Goal: Use online tool/utility: Utilize a website feature to perform a specific function

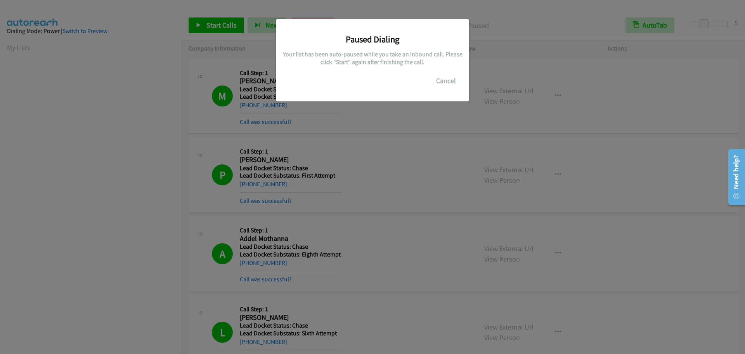
scroll to position [82, 0]
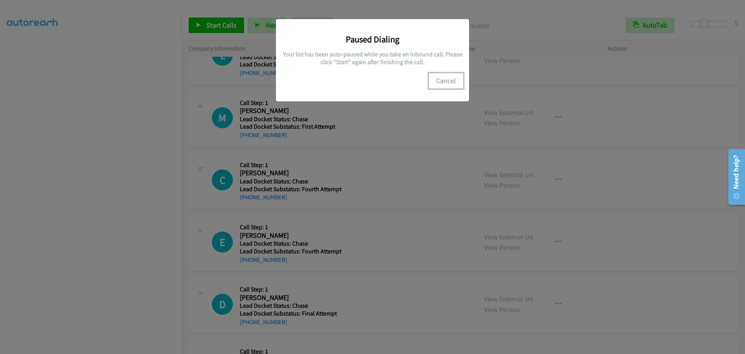
click at [450, 80] on button "Cancel" at bounding box center [446, 81] width 35 height 16
click at [446, 81] on button "Cancel" at bounding box center [446, 81] width 35 height 16
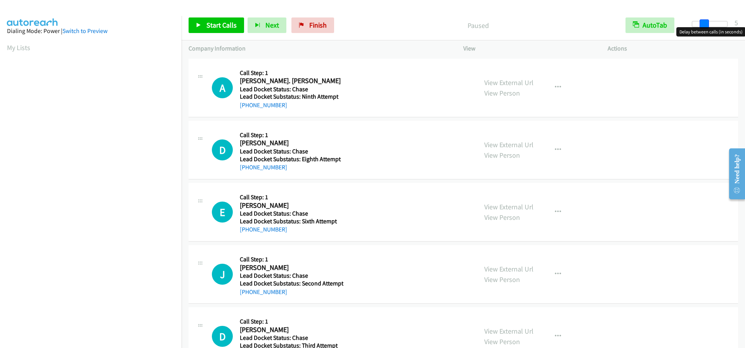
drag, startPoint x: 696, startPoint y: 25, endPoint x: 707, endPoint y: 27, distance: 11.4
click at [707, 27] on span at bounding box center [704, 23] width 9 height 9
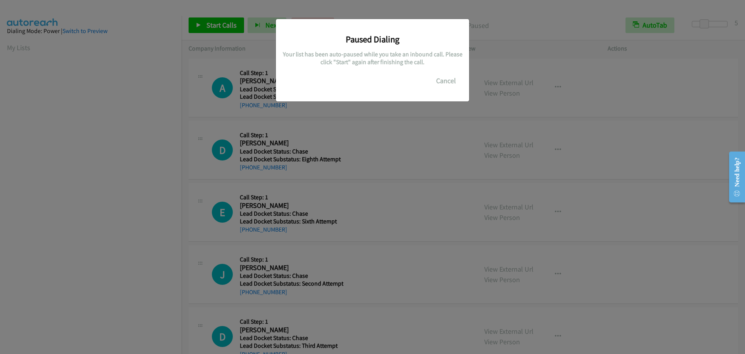
scroll to position [82, 0]
click at [442, 77] on button "Cancel" at bounding box center [446, 81] width 35 height 16
drag, startPoint x: 693, startPoint y: 24, endPoint x: 714, endPoint y: 33, distance: 22.6
click at [714, 33] on body "Start Calls Pause Next Finish Paused AutoTab AutoTab 9 Company Information Info…" at bounding box center [372, 18] width 745 height 37
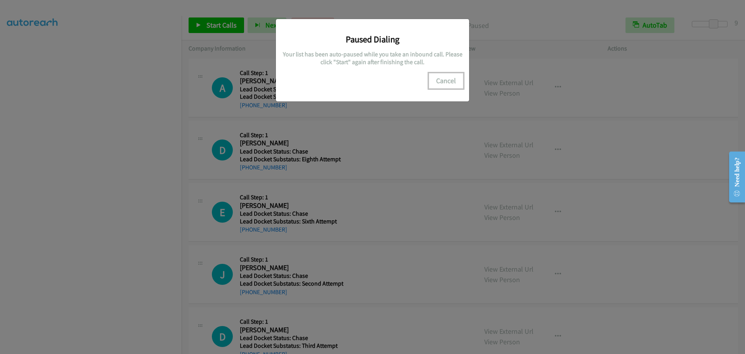
click at [447, 85] on button "Cancel" at bounding box center [446, 81] width 35 height 16
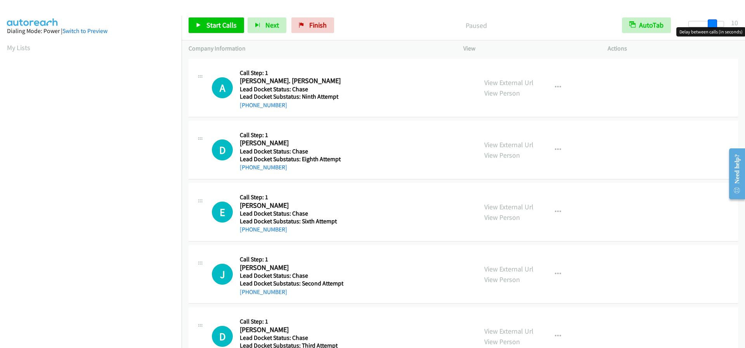
drag, startPoint x: 695, startPoint y: 26, endPoint x: 718, endPoint y: 37, distance: 25.4
click at [718, 37] on div "Start Calls Pause Next Finish Paused AutoTab AutoTab 10" at bounding box center [464, 25] width 564 height 30
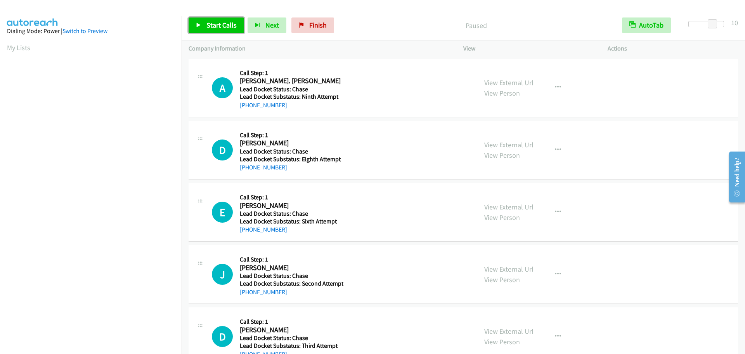
click at [206, 21] on link "Start Calls" at bounding box center [217, 25] width 56 height 16
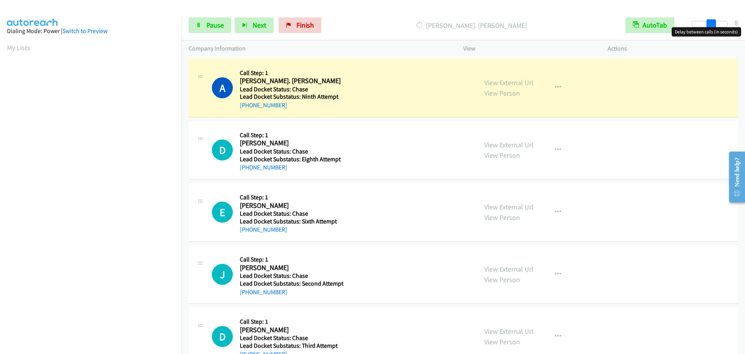
drag, startPoint x: 713, startPoint y: 25, endPoint x: 709, endPoint y: 26, distance: 4.0
click at [709, 26] on span at bounding box center [711, 23] width 9 height 9
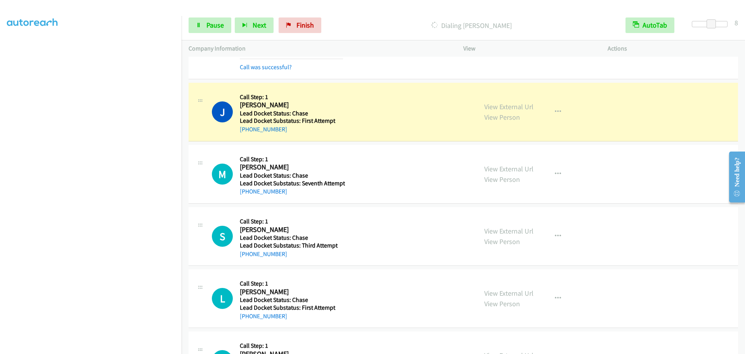
scroll to position [388, 0]
